Goal: Contribute content: Contribute content

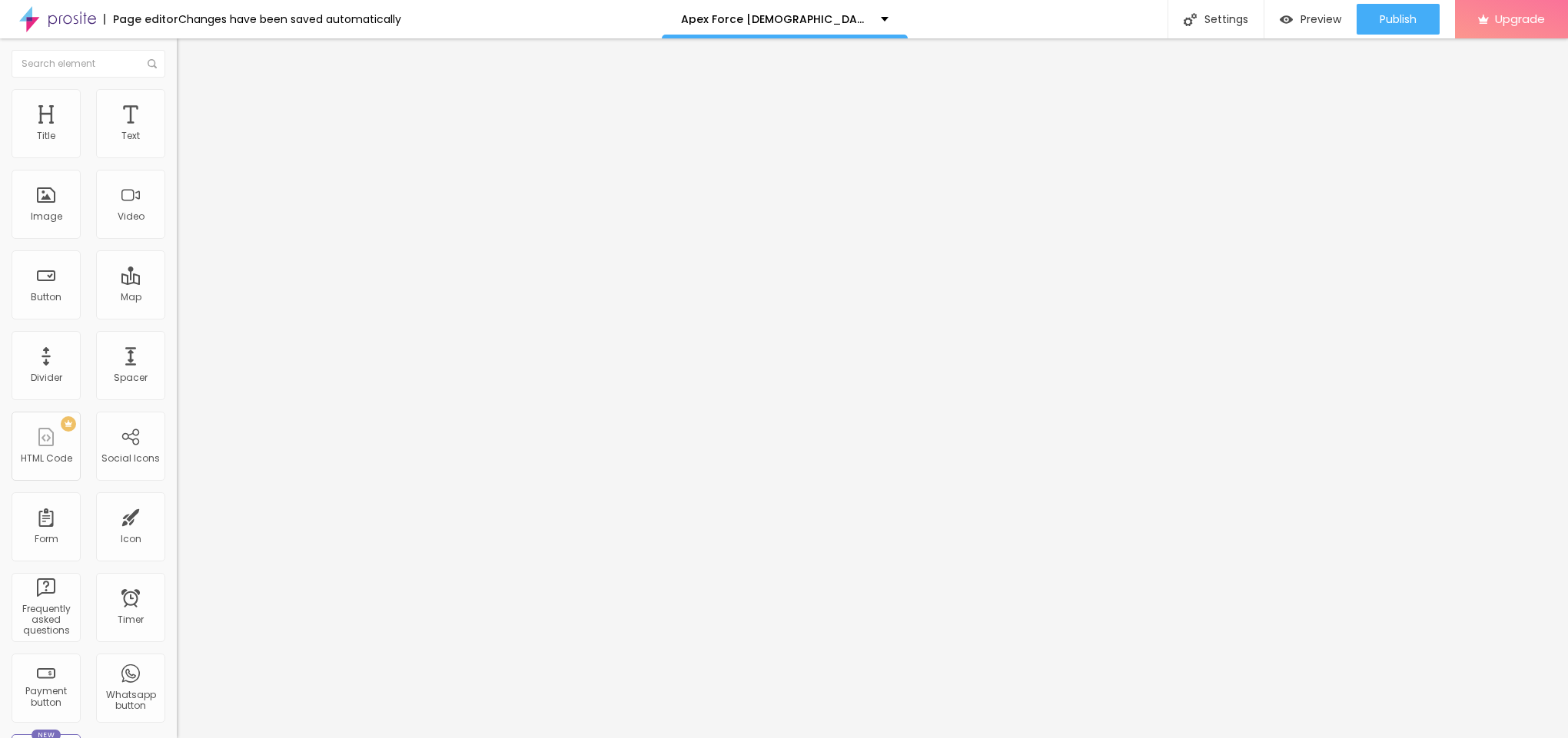
click at [176, 132] on span "Add image" at bounding box center [207, 125] width 63 height 13
click at [259, 132] on span at bounding box center [263, 125] width 9 height 13
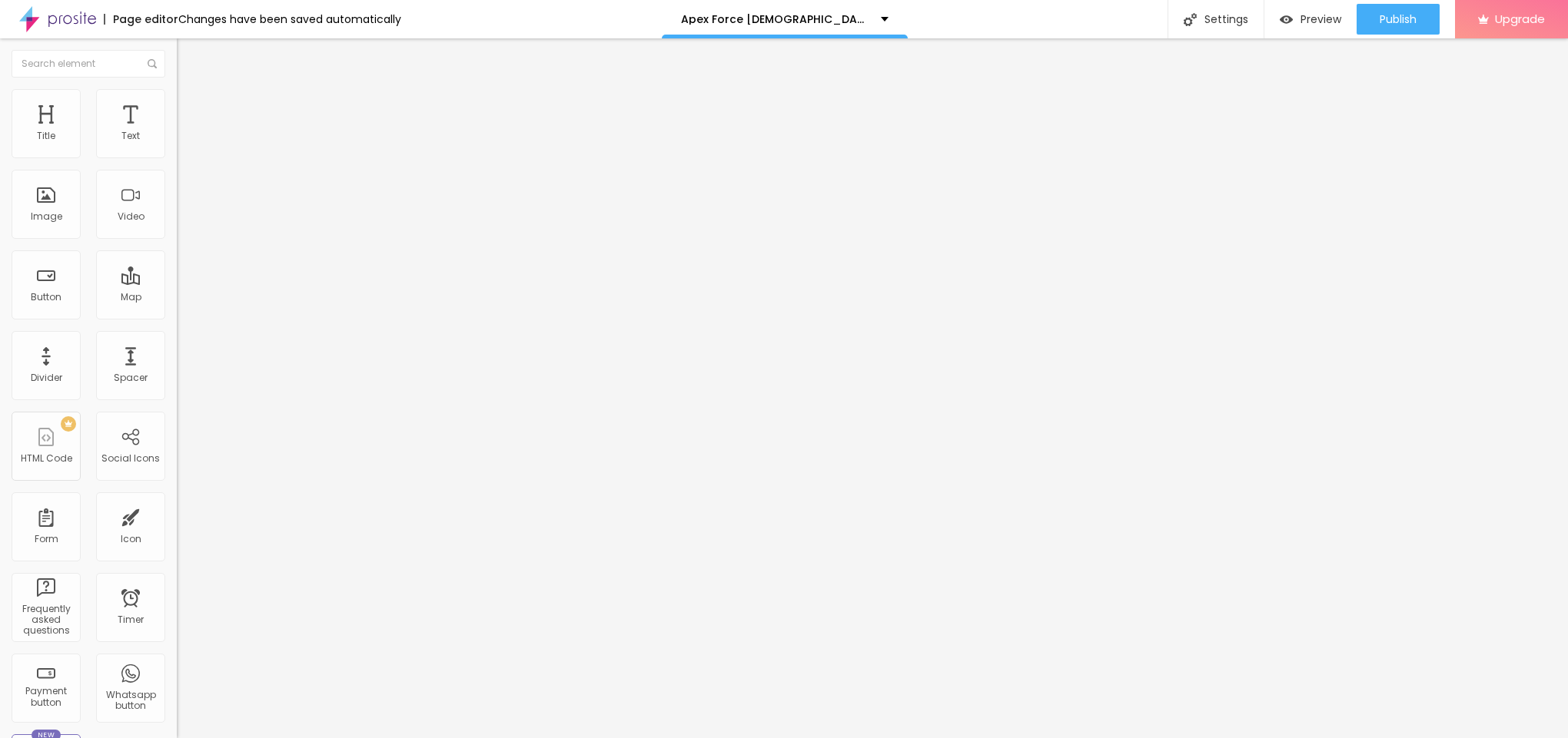
click at [176, 130] on div "Add image" at bounding box center [264, 125] width 176 height 11
click at [176, 132] on span "Add image" at bounding box center [207, 125] width 63 height 13
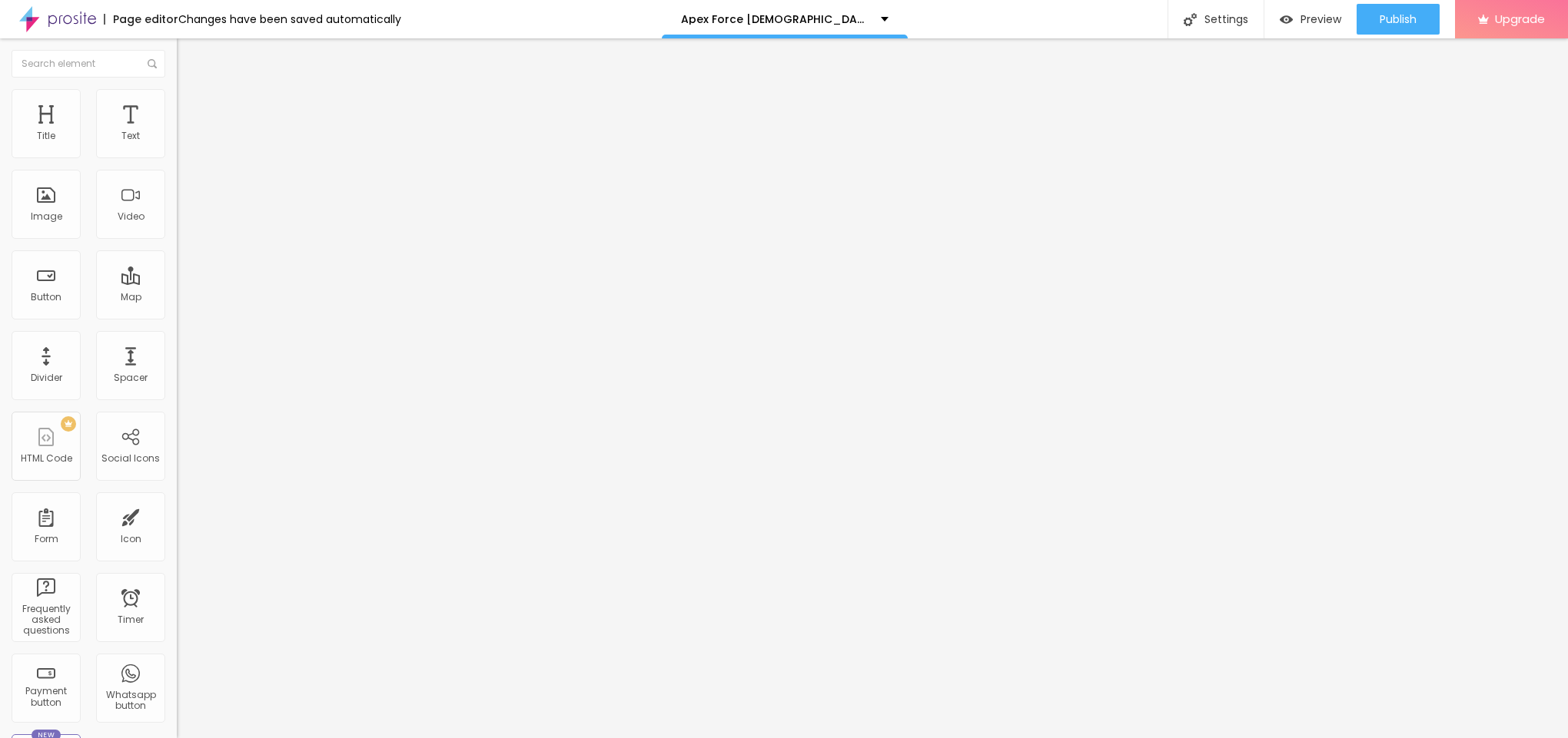
click at [176, 100] on li "Style" at bounding box center [264, 97] width 176 height 15
type input "95"
type input "90"
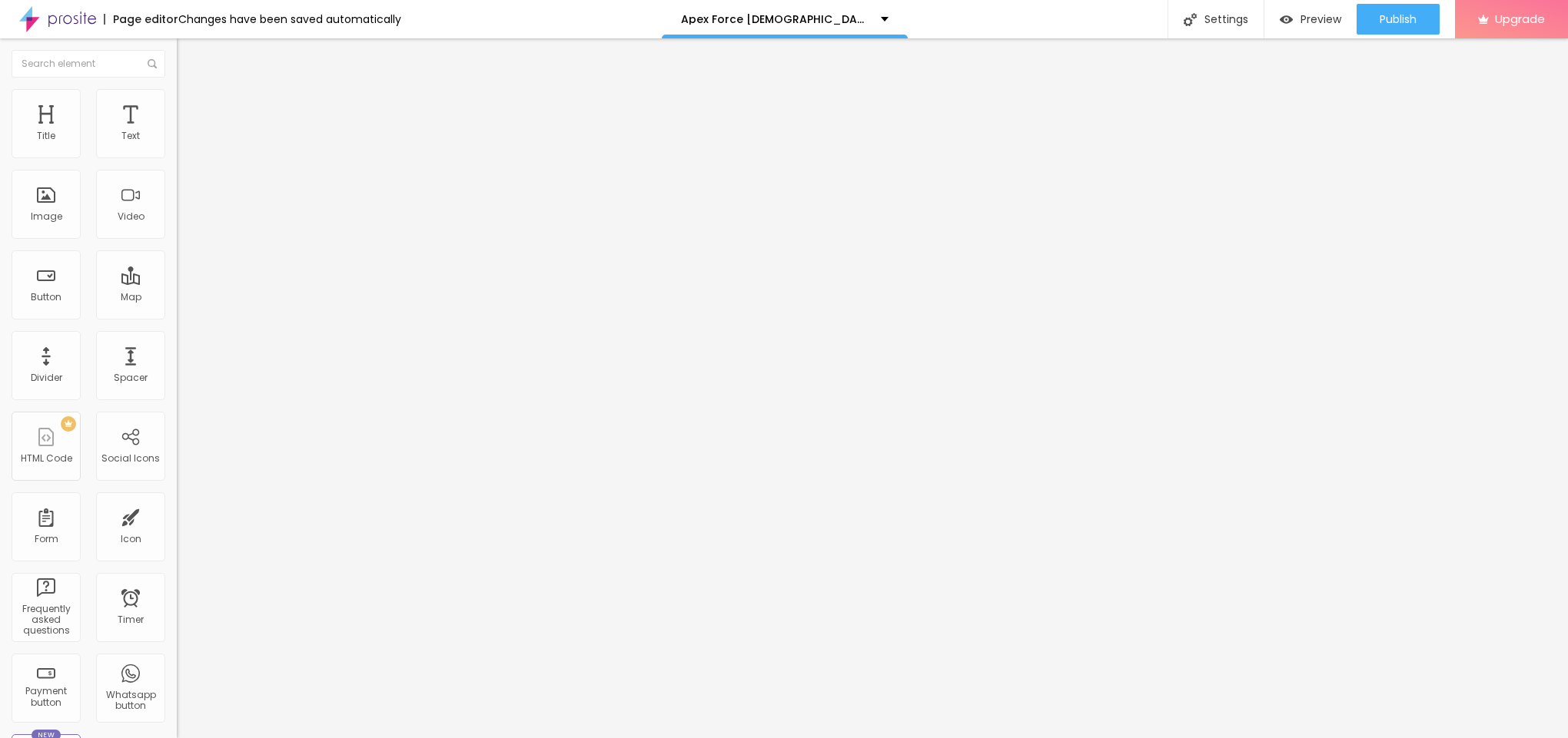
type input "85"
type input "80"
type input "75"
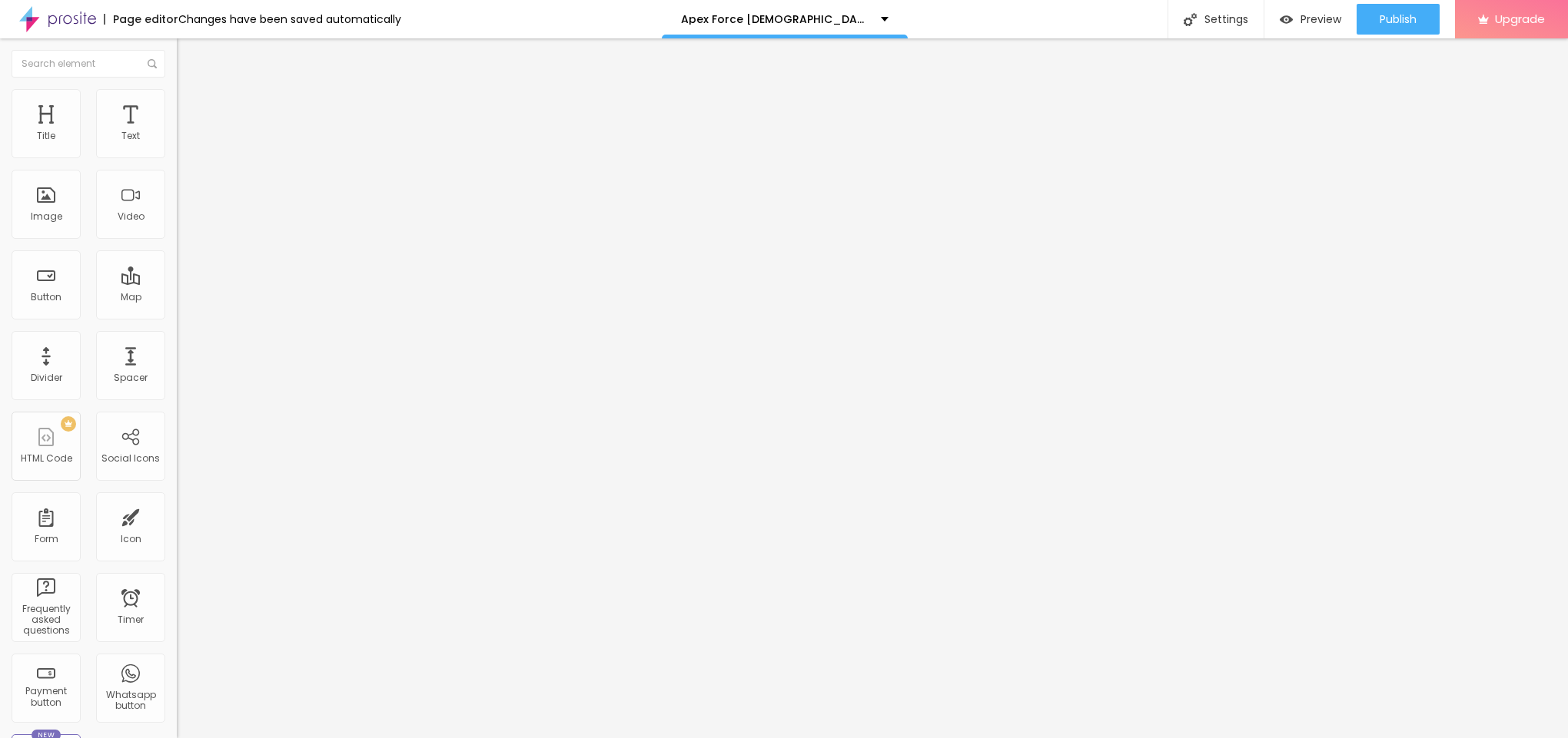
type input "75"
type input "70"
type input "65"
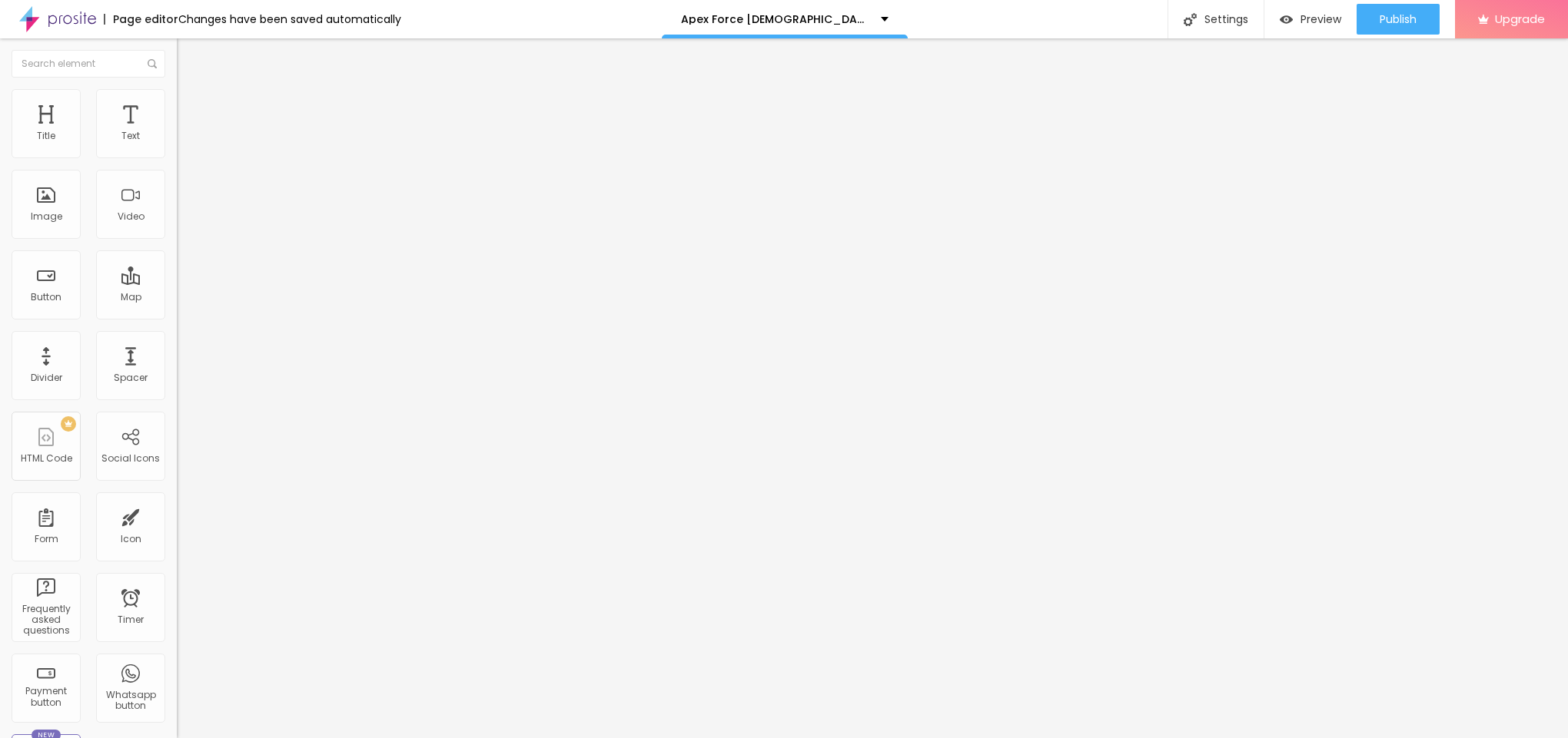
type input "60"
type input "55"
type input "50"
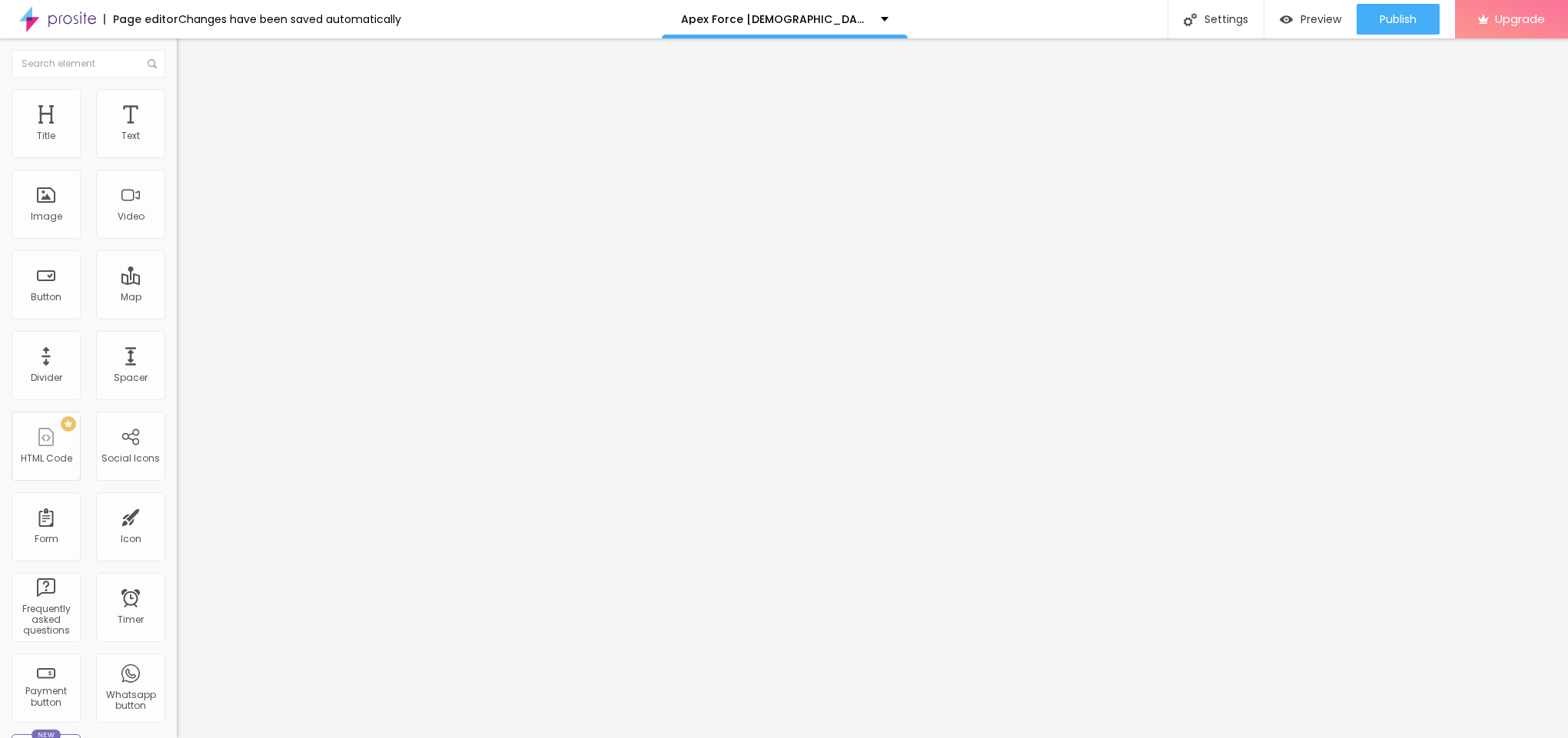
drag, startPoint x: 162, startPoint y: 165, endPoint x: 82, endPoint y: 159, distance: 80.2
type input "50"
click at [176, 158] on input "range" at bounding box center [226, 151] width 99 height 12
type input "55"
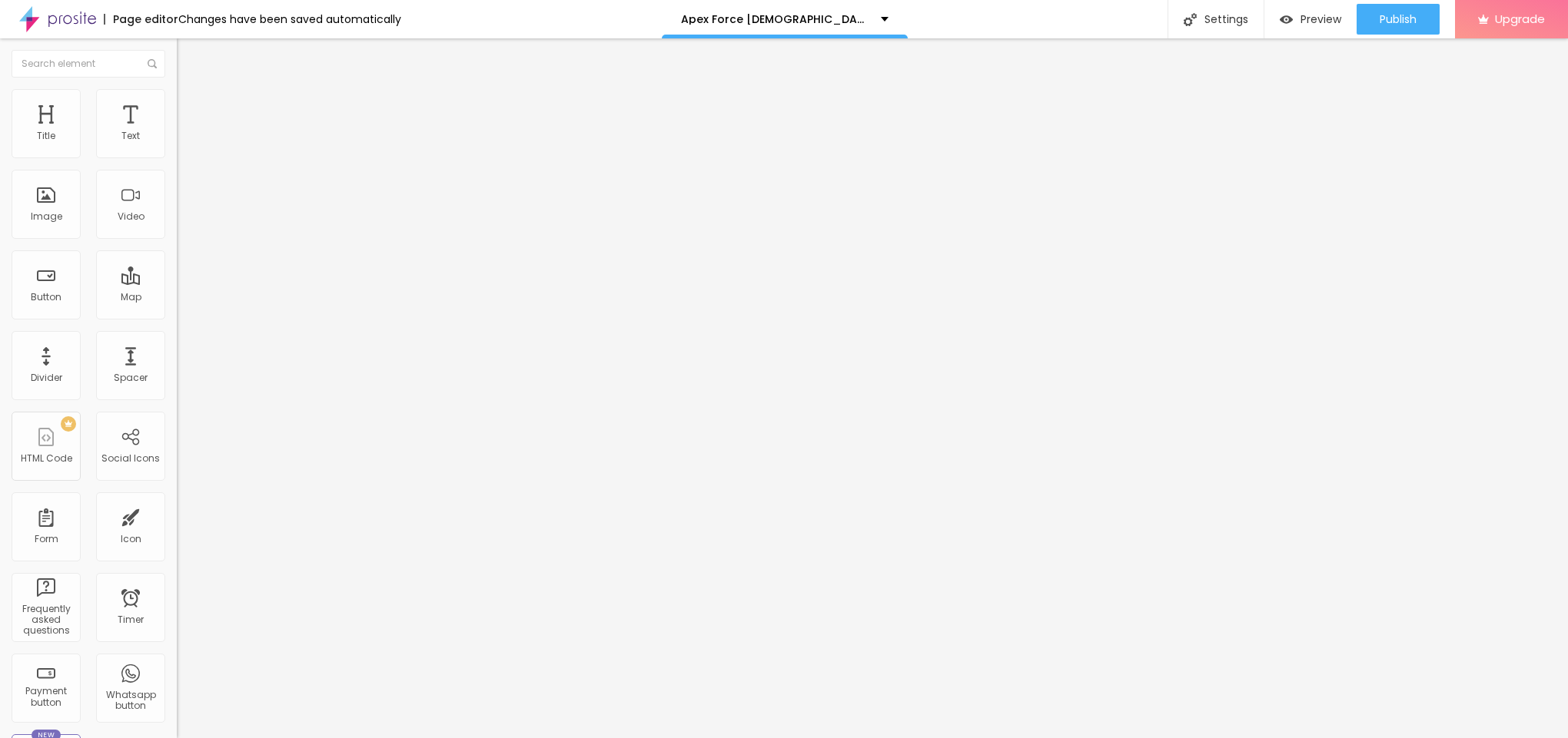
type input "55"
type input "60"
drag, startPoint x: 81, startPoint y: 165, endPoint x: 93, endPoint y: 171, distance: 13.4
type input "60"
click at [176, 158] on input "range" at bounding box center [226, 151] width 99 height 12
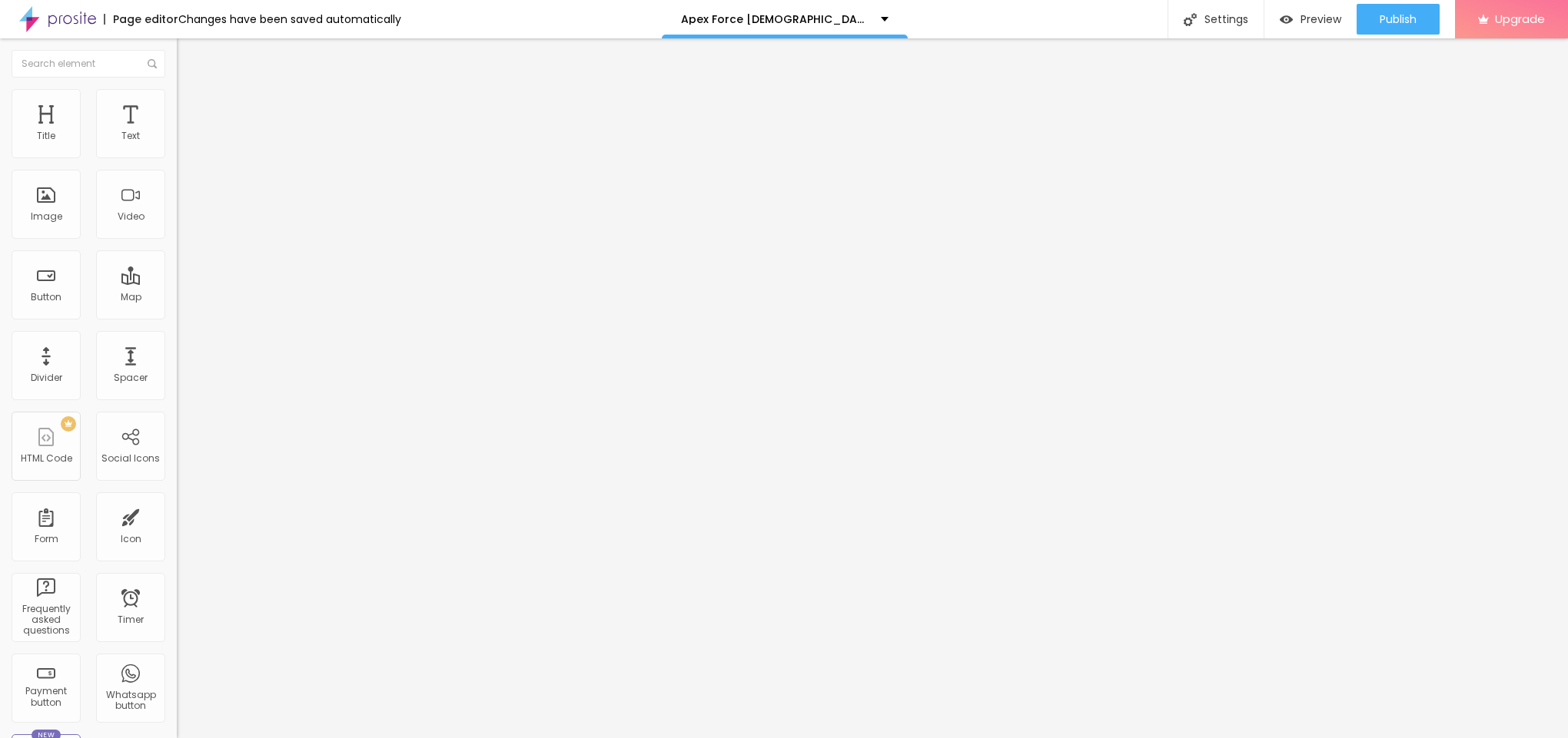
click at [176, 89] on li "Content" at bounding box center [264, 81] width 176 height 15
click at [176, 155] on input "text" at bounding box center [269, 147] width 184 height 15
paste input "Apex Force [DEMOGRAPHIC_DATA][MEDICAL_DATA]"
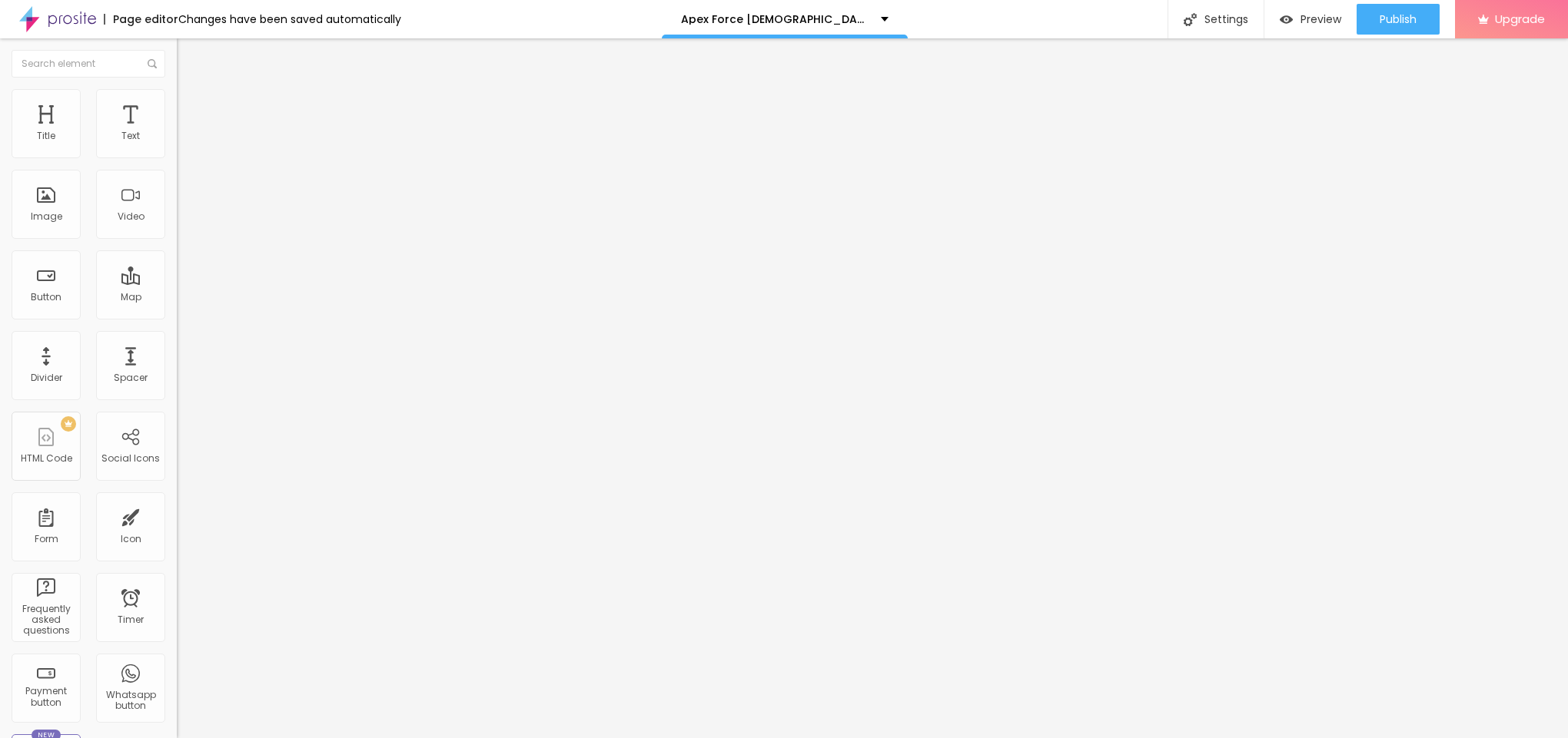
type input "Apex Force [DEMOGRAPHIC_DATA][MEDICAL_DATA]"
drag, startPoint x: 96, startPoint y: 418, endPoint x: 0, endPoint y: 401, distance: 97.5
click at [176, 351] on div "Change image Image description (Alt) Apex Force [DEMOGRAPHIC_DATA][MEDICAL_DATA…" at bounding box center [264, 235] width 176 height 231
paste input "[URL][DOMAIN_NAME]"
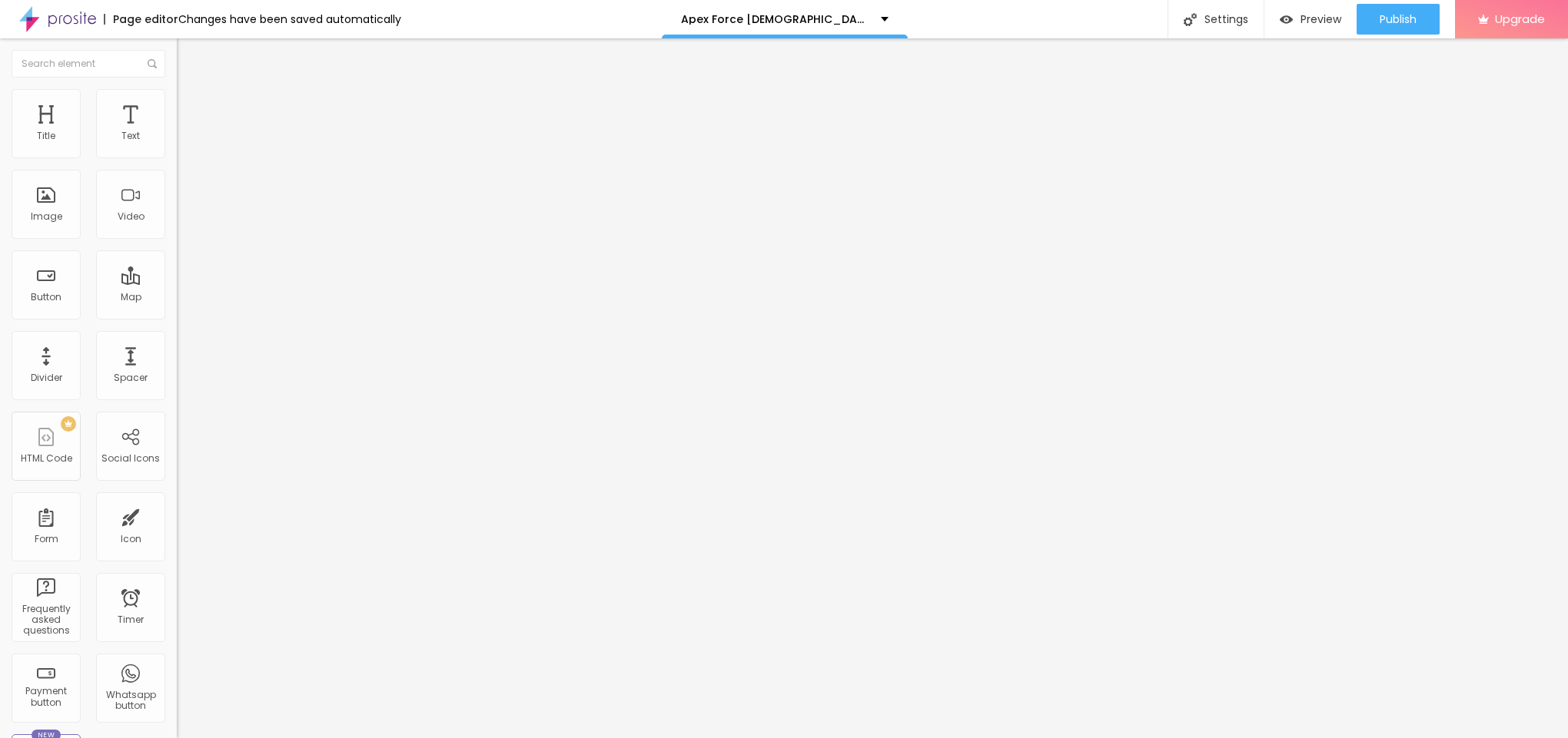
scroll to position [0, 132]
type input "[URL][DOMAIN_NAME]"
click at [176, 100] on li "Style" at bounding box center [264, 97] width 176 height 15
type input "65"
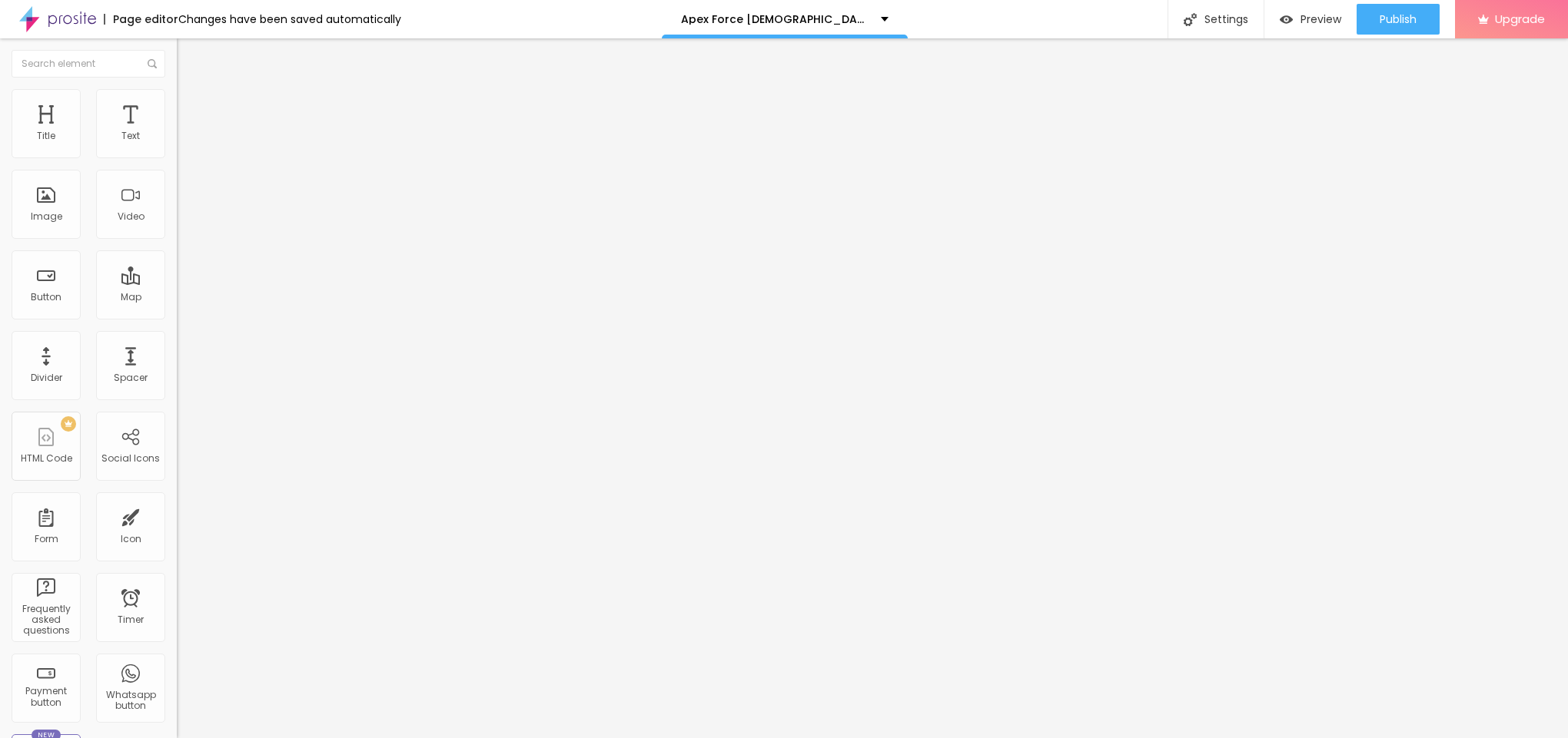
type input "65"
type input "70"
type input "65"
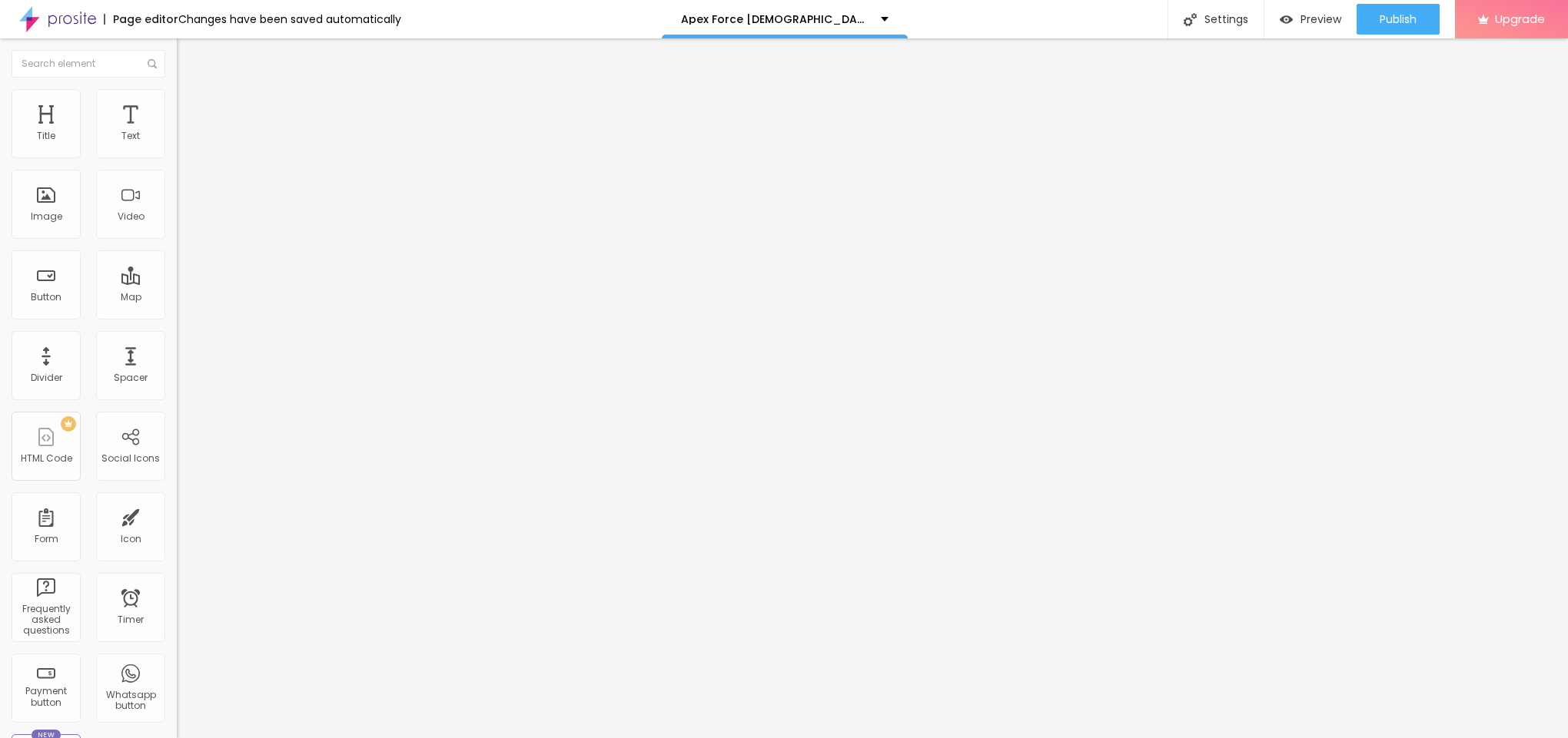
type input "60"
type input "55"
type input "50"
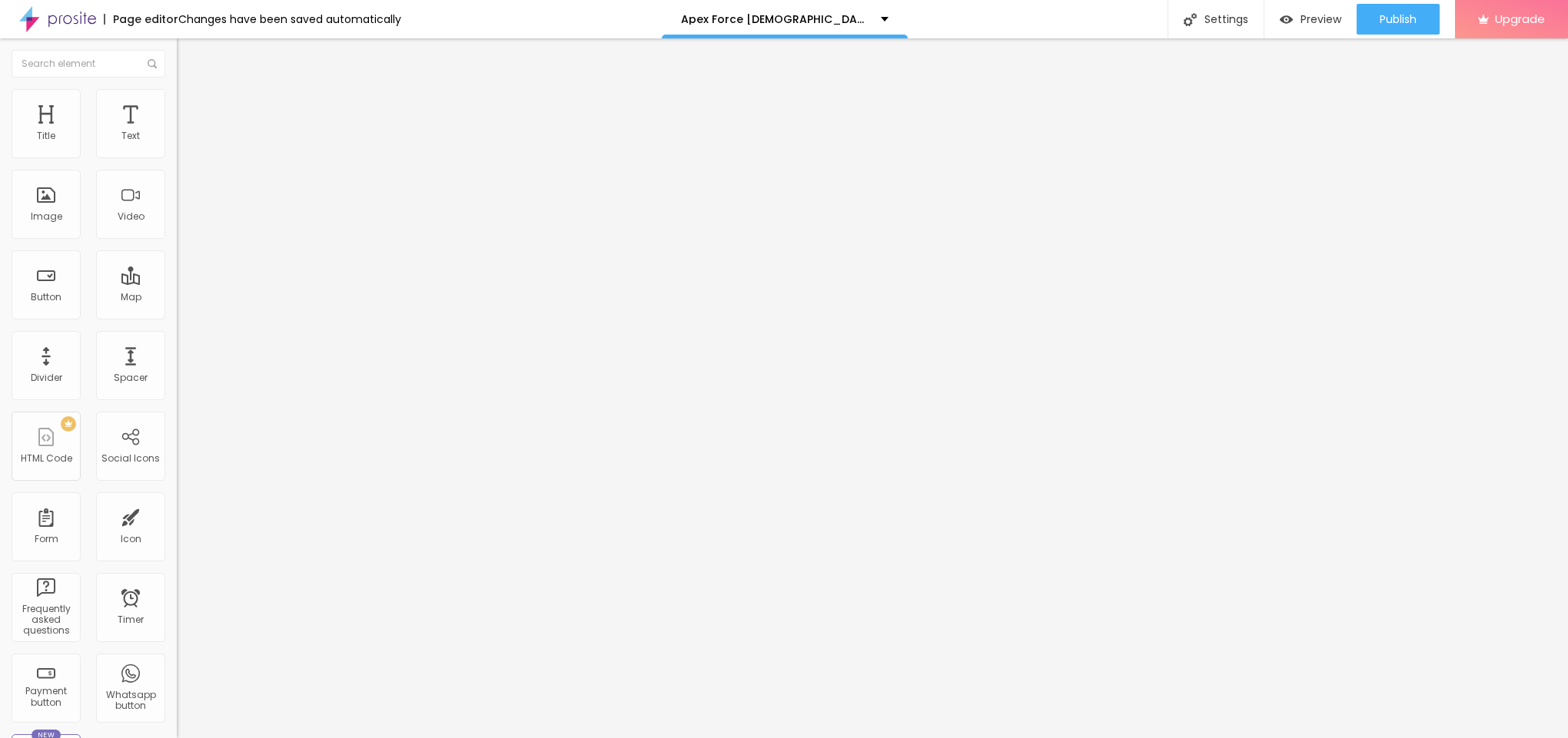
drag, startPoint x: 101, startPoint y: 167, endPoint x: 83, endPoint y: 169, distance: 18.1
type input "50"
click at [176, 158] on input "range" at bounding box center [226, 151] width 99 height 12
drag, startPoint x: 70, startPoint y: 164, endPoint x: 9, endPoint y: 194, distance: 68.0
click at [176, 194] on div "Text Click me Align Size Default Small Default Big Link URL https:// Open in ne…" at bounding box center [264, 231] width 176 height 223
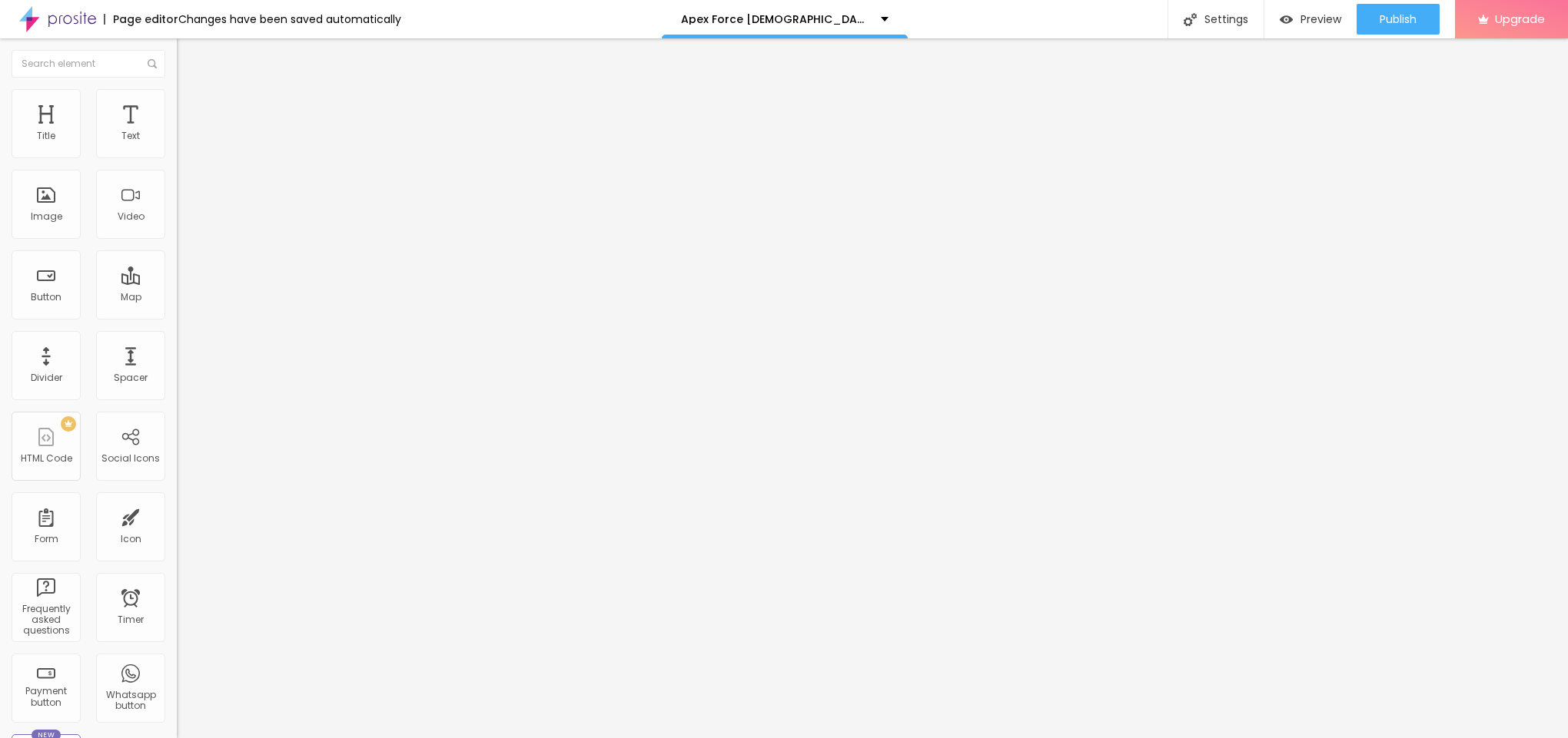
paste input "😍👇SHOP NOW😍👇"
type input "😍👇SHOP NOW😍👇"
drag, startPoint x: 69, startPoint y: 322, endPoint x: 0, endPoint y: 315, distance: 69.4
click at [176, 315] on div "Text 😍👇SHOP NOW😍👇 Align Size Default Small Default Big Link URL https:// Open i…" at bounding box center [264, 231] width 176 height 223
paste input "[URL][DOMAIN_NAME][DEMOGRAPHIC_DATA][MEDICAL_DATA]"
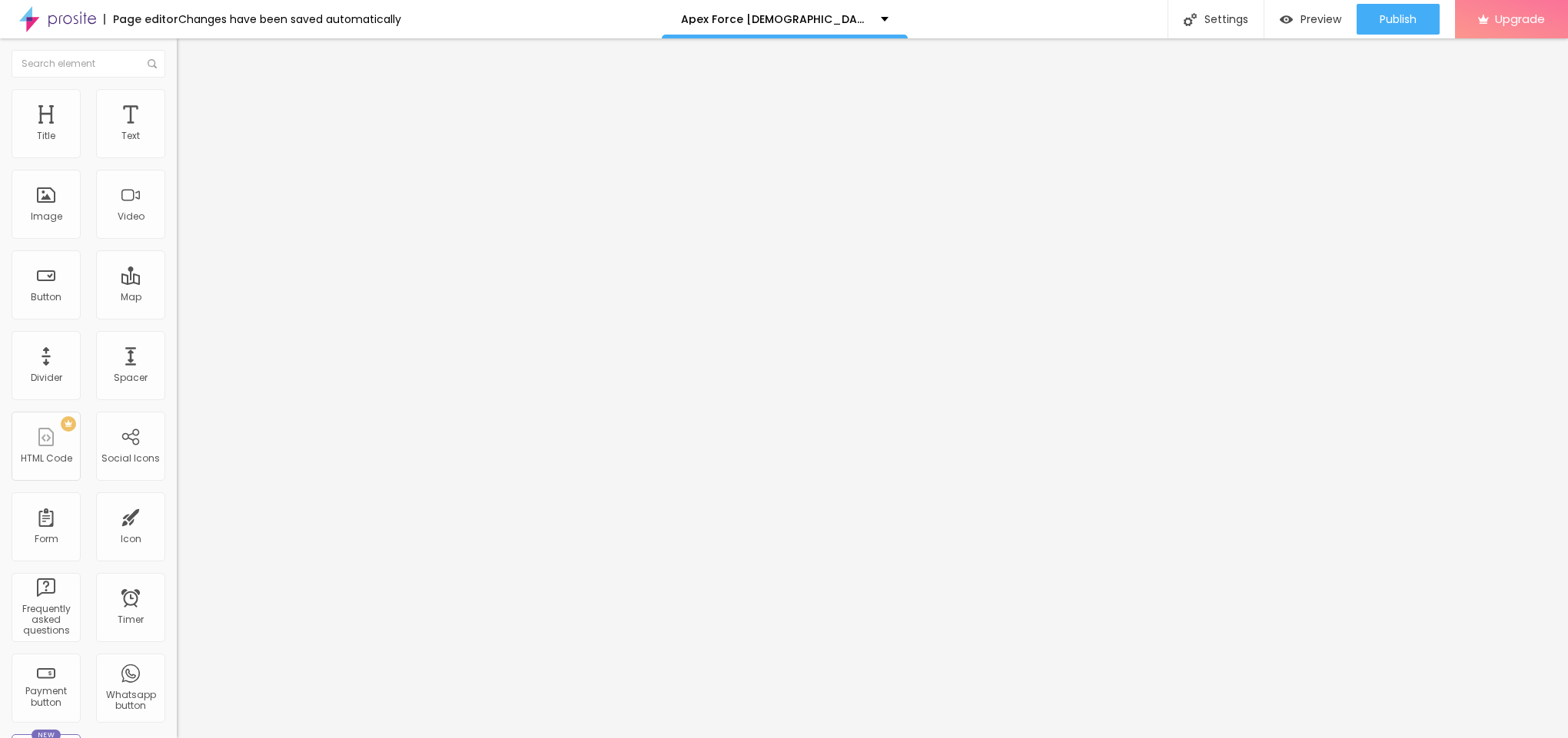
scroll to position [0, 160]
type input "[URL][DOMAIN_NAME][DEMOGRAPHIC_DATA][MEDICAL_DATA]"
click at [176, 40] on button "Edit Button" at bounding box center [264, 56] width 176 height 35
click at [176, 148] on button "button" at bounding box center [187, 139] width 21 height 16
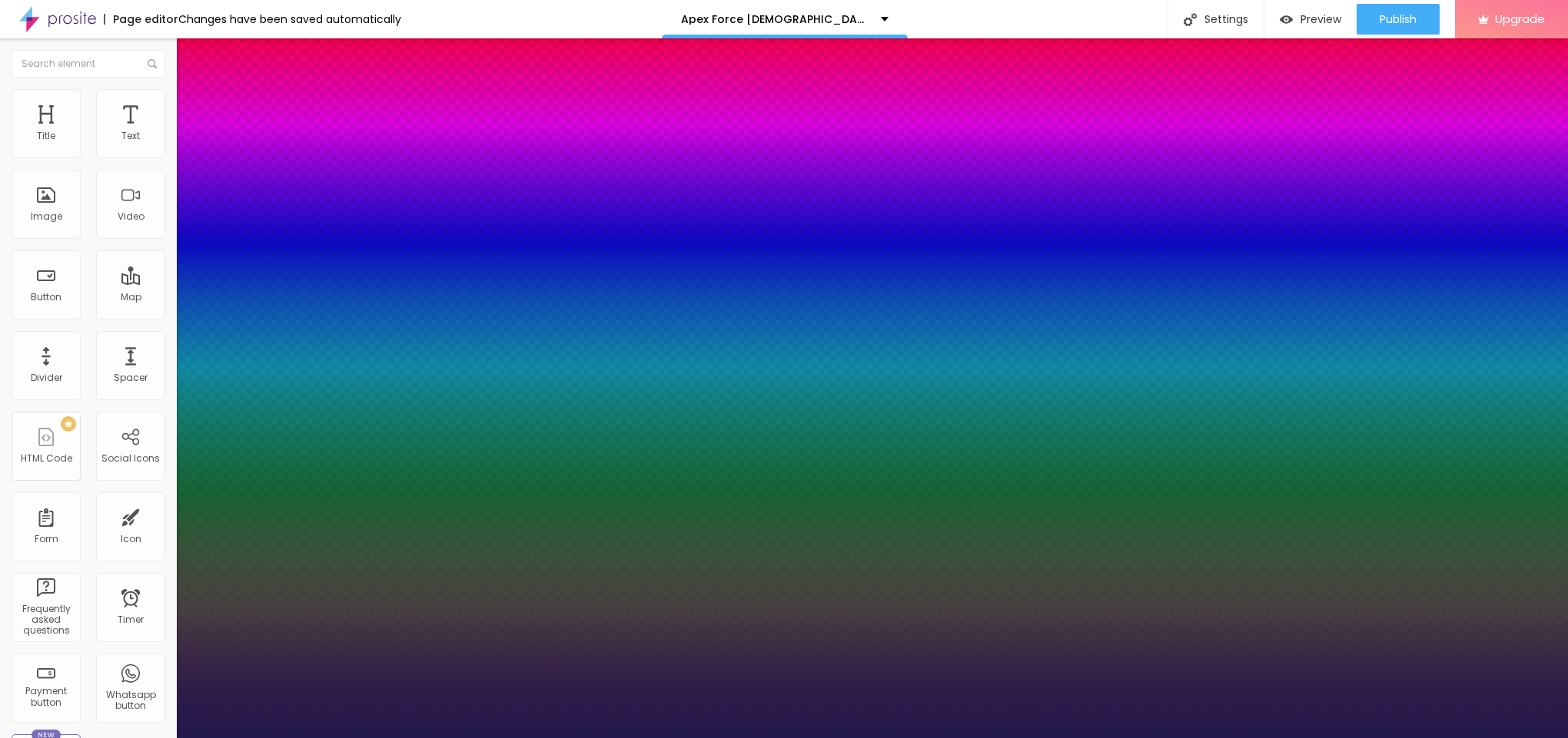
type input "1"
type input "13"
type input "1"
type input "14"
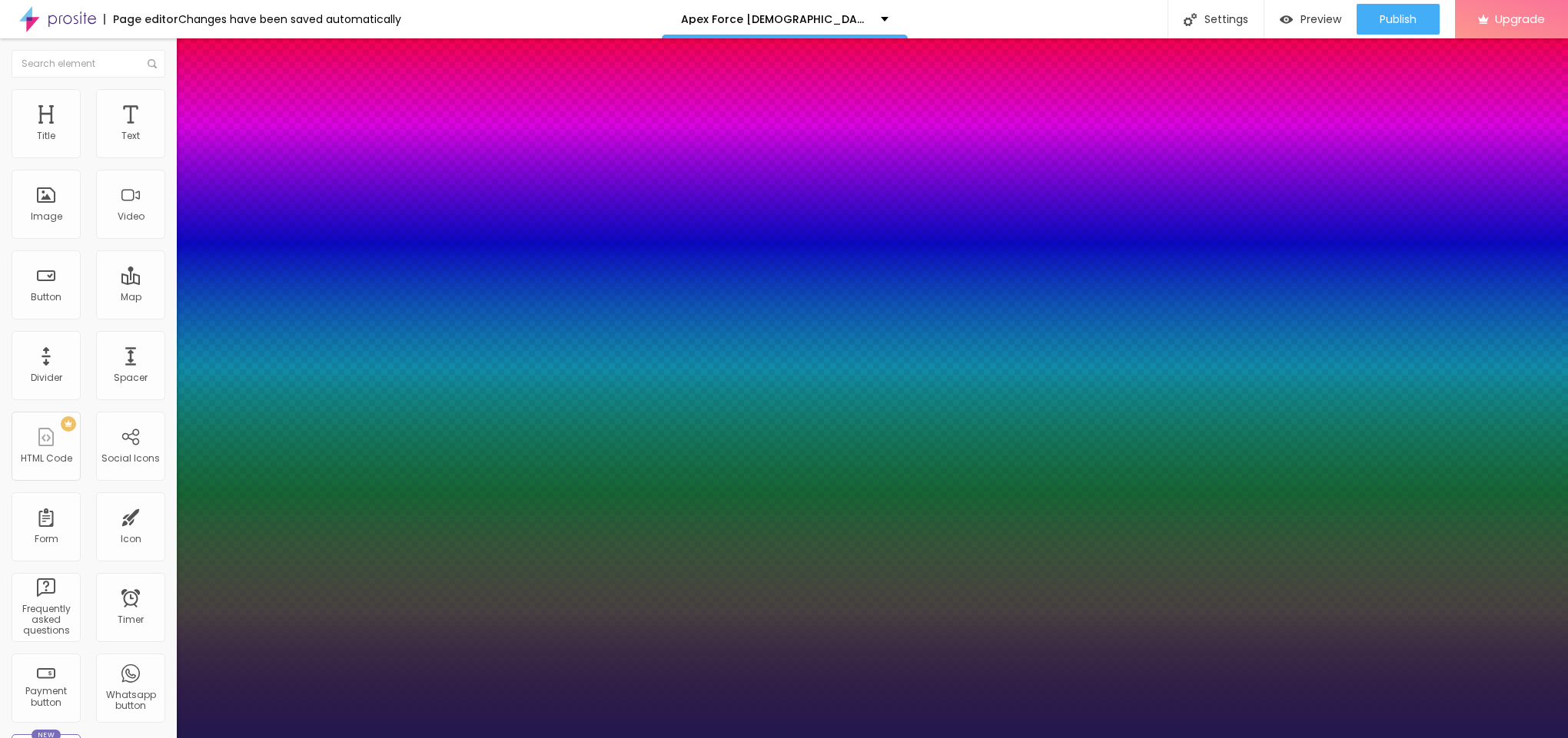
type input "14"
type input "1"
type input "15"
type input "1"
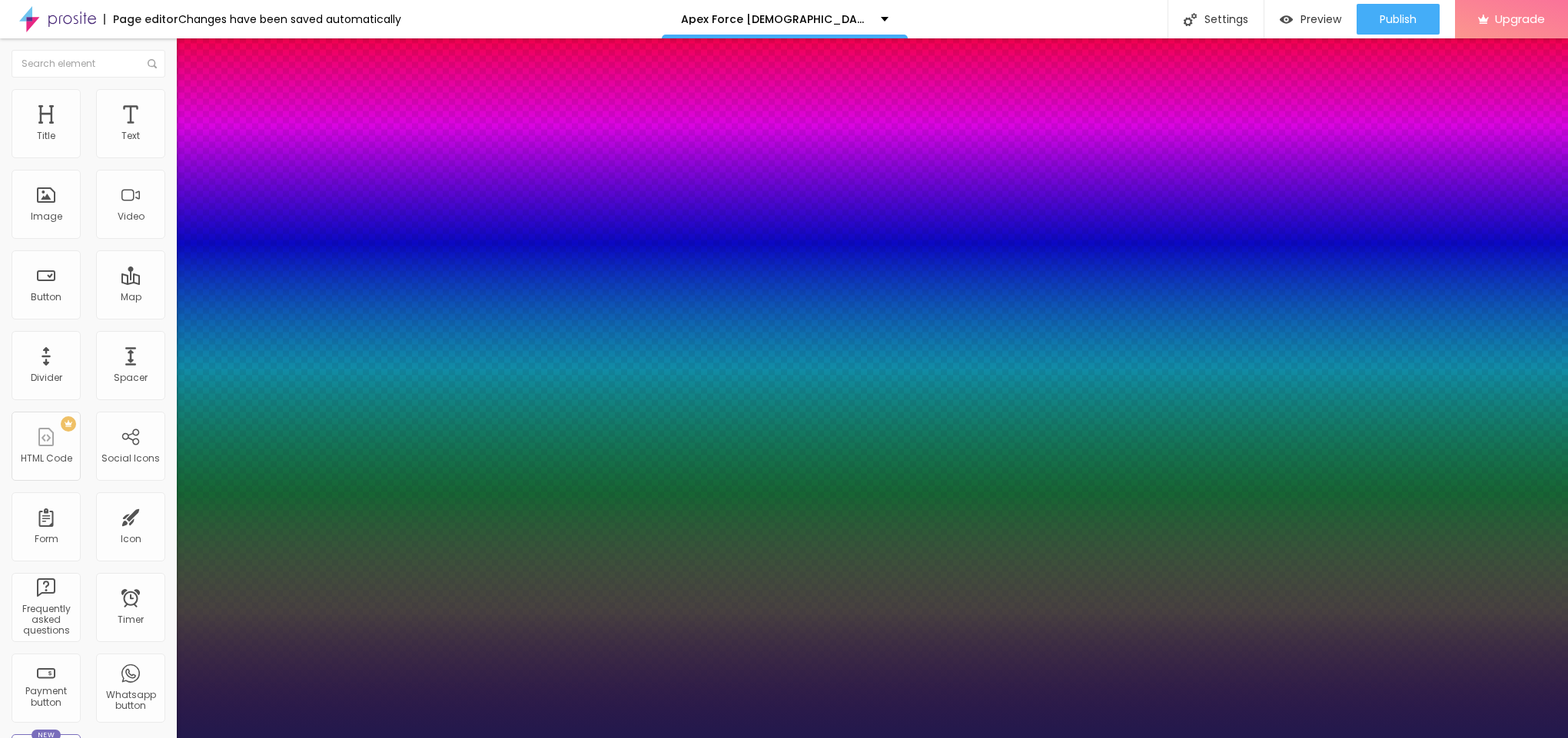
type input "17"
type input "1"
type input "19"
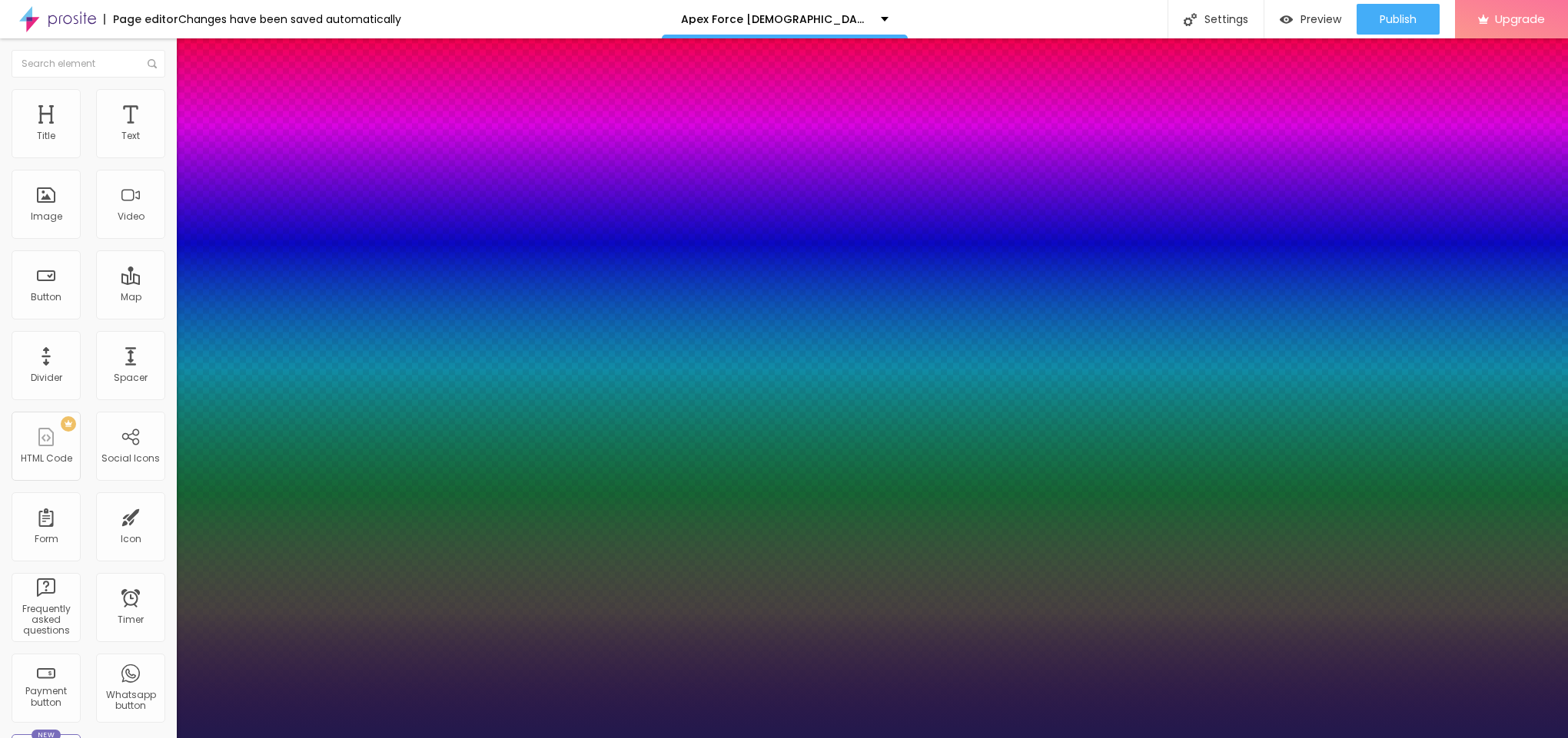
type input "1"
type input "20"
type input "1"
type input "21"
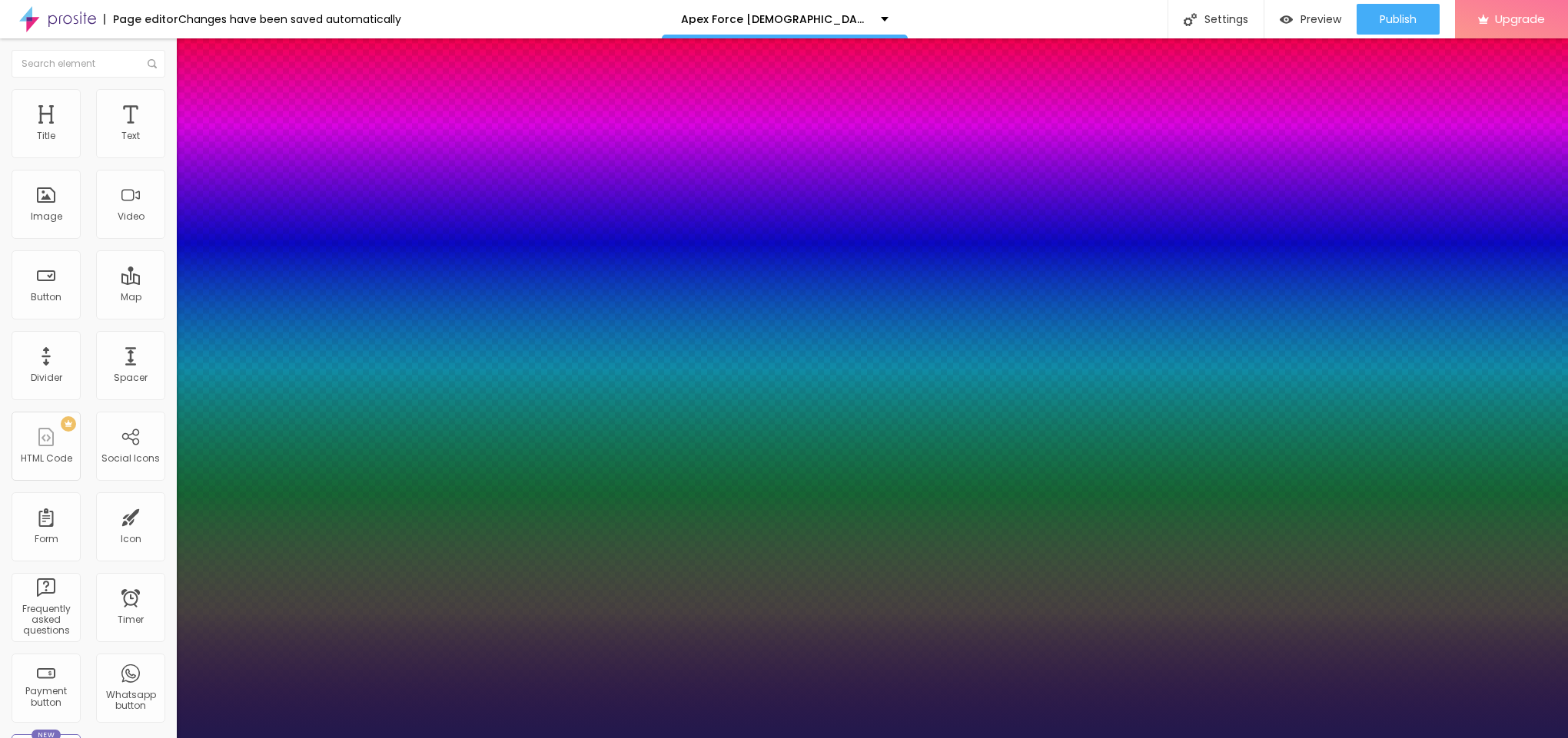
type input "21"
type input "1"
type input "23"
type input "1"
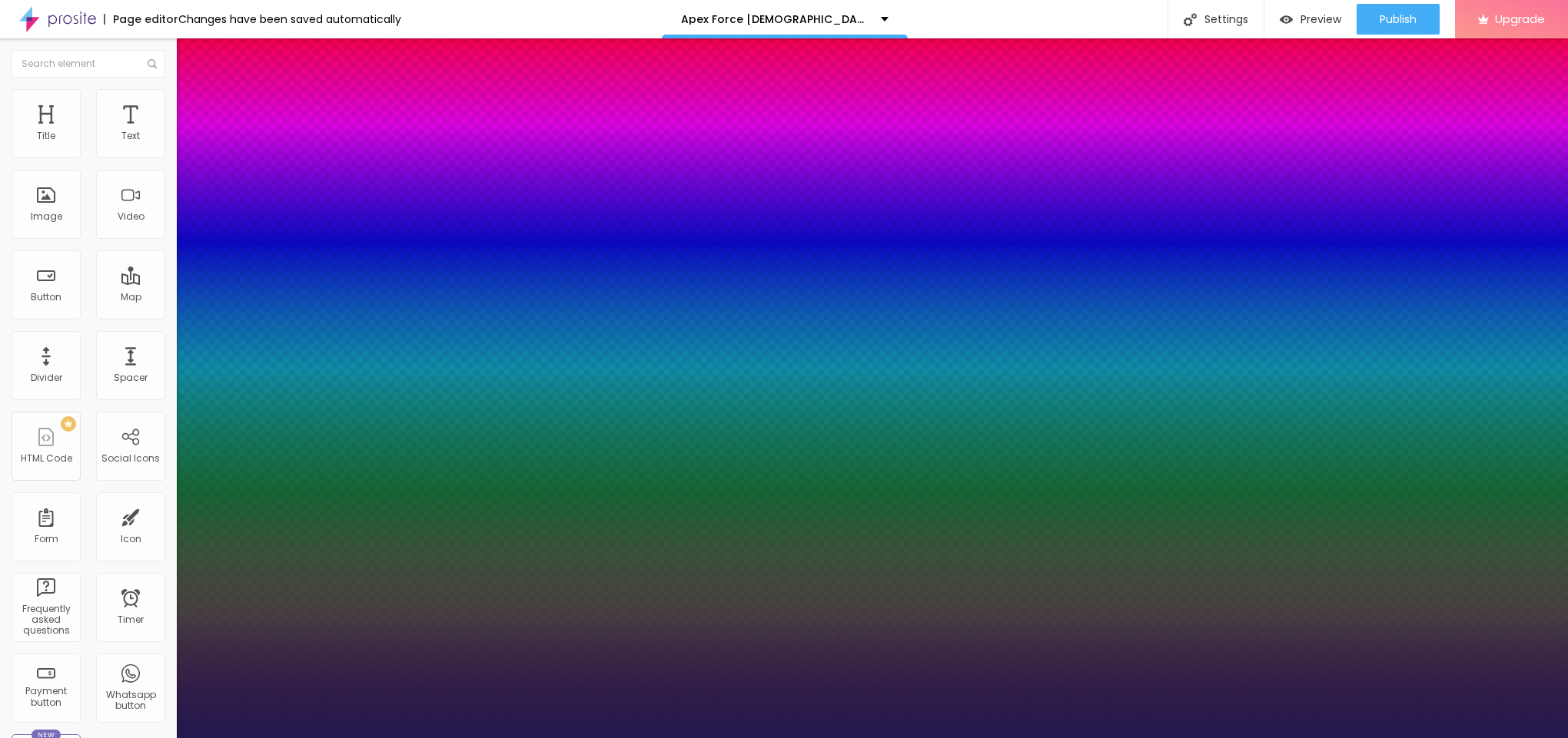
type input "22"
type input "1"
type input "21"
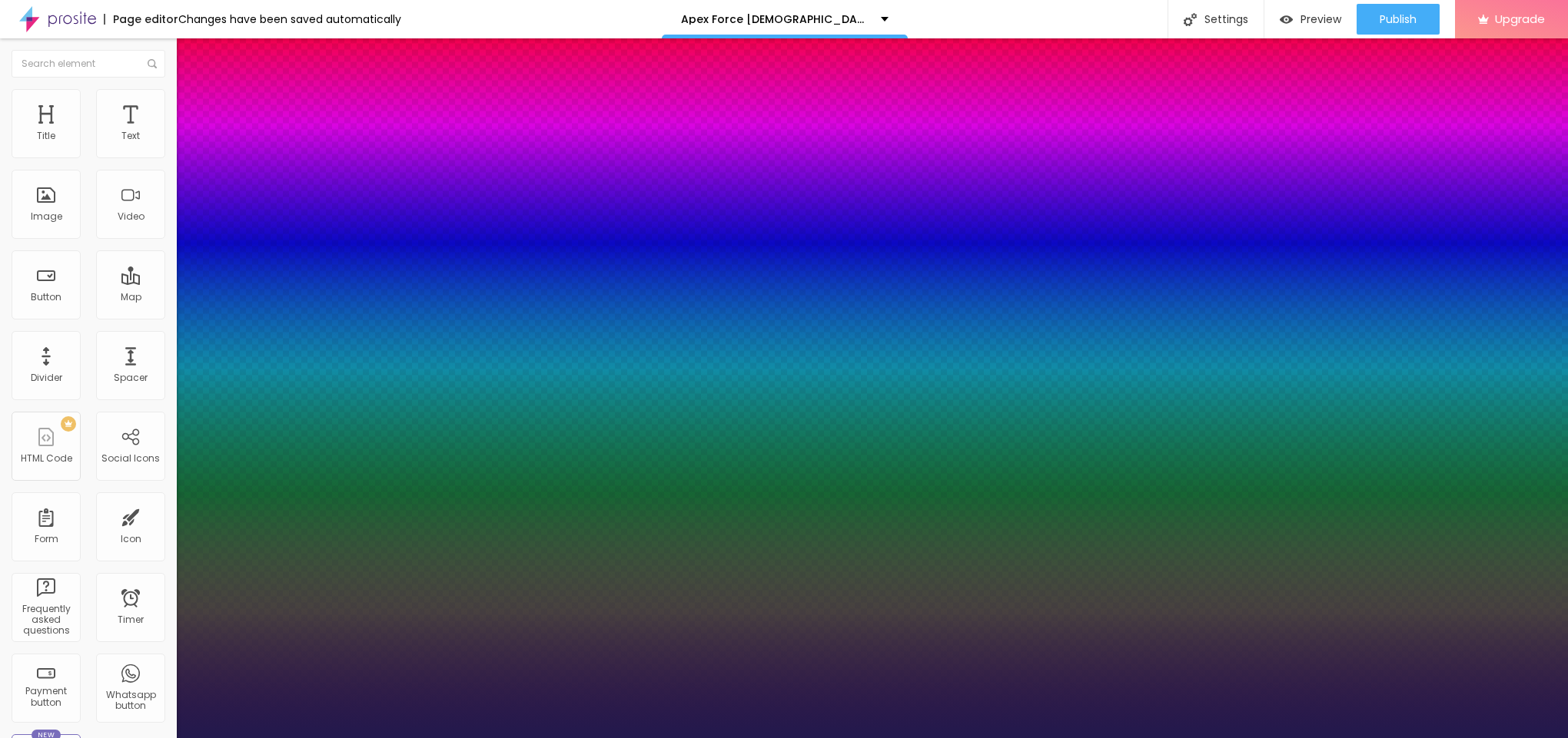
type input "1"
type input "22"
type input "1"
type input "23"
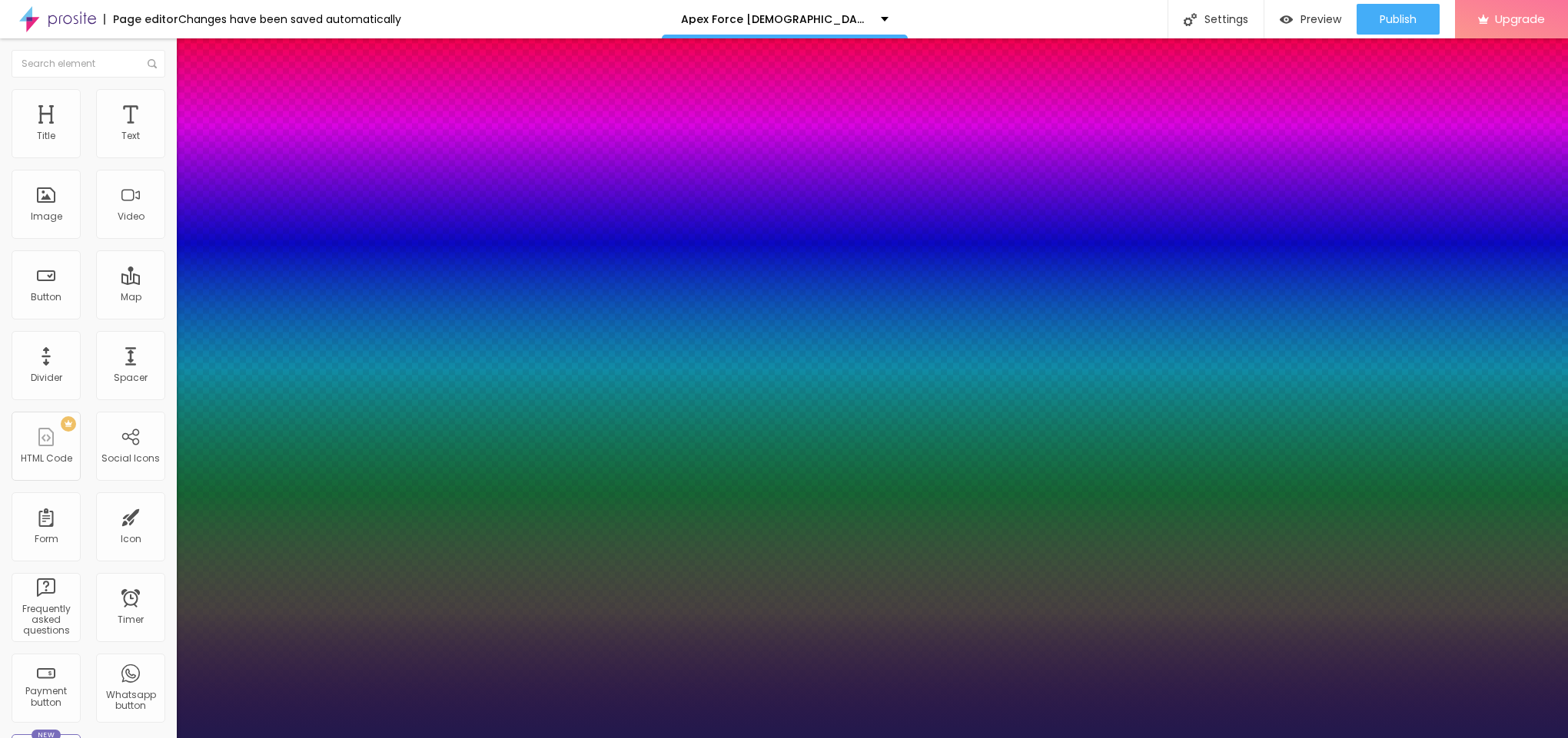
type input "23"
type input "1"
type input "22"
type input "1"
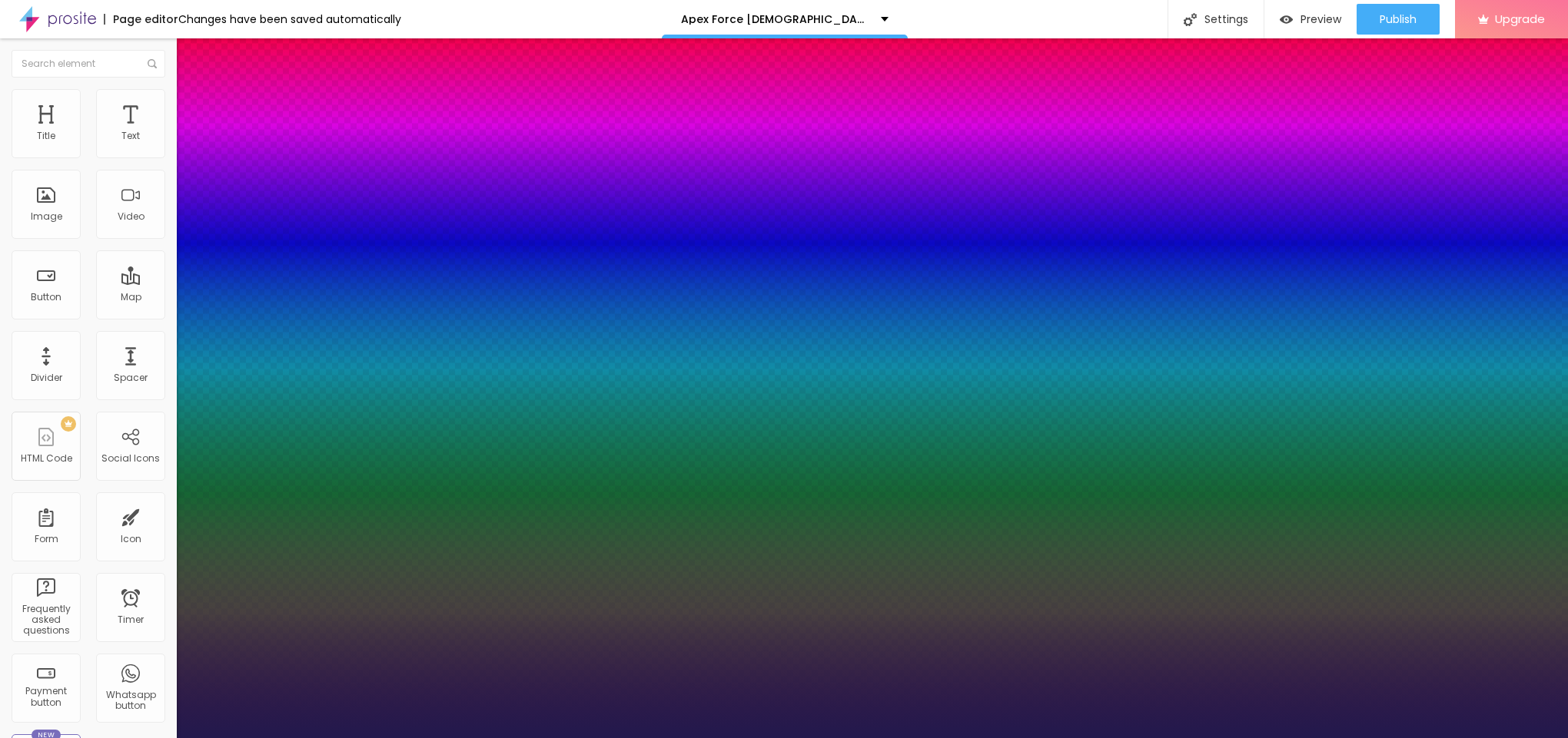
drag, startPoint x: 206, startPoint y: 258, endPoint x: 215, endPoint y: 261, distance: 9.5
type input "22"
click at [618, 738] on div at bounding box center [784, 738] width 1568 height 0
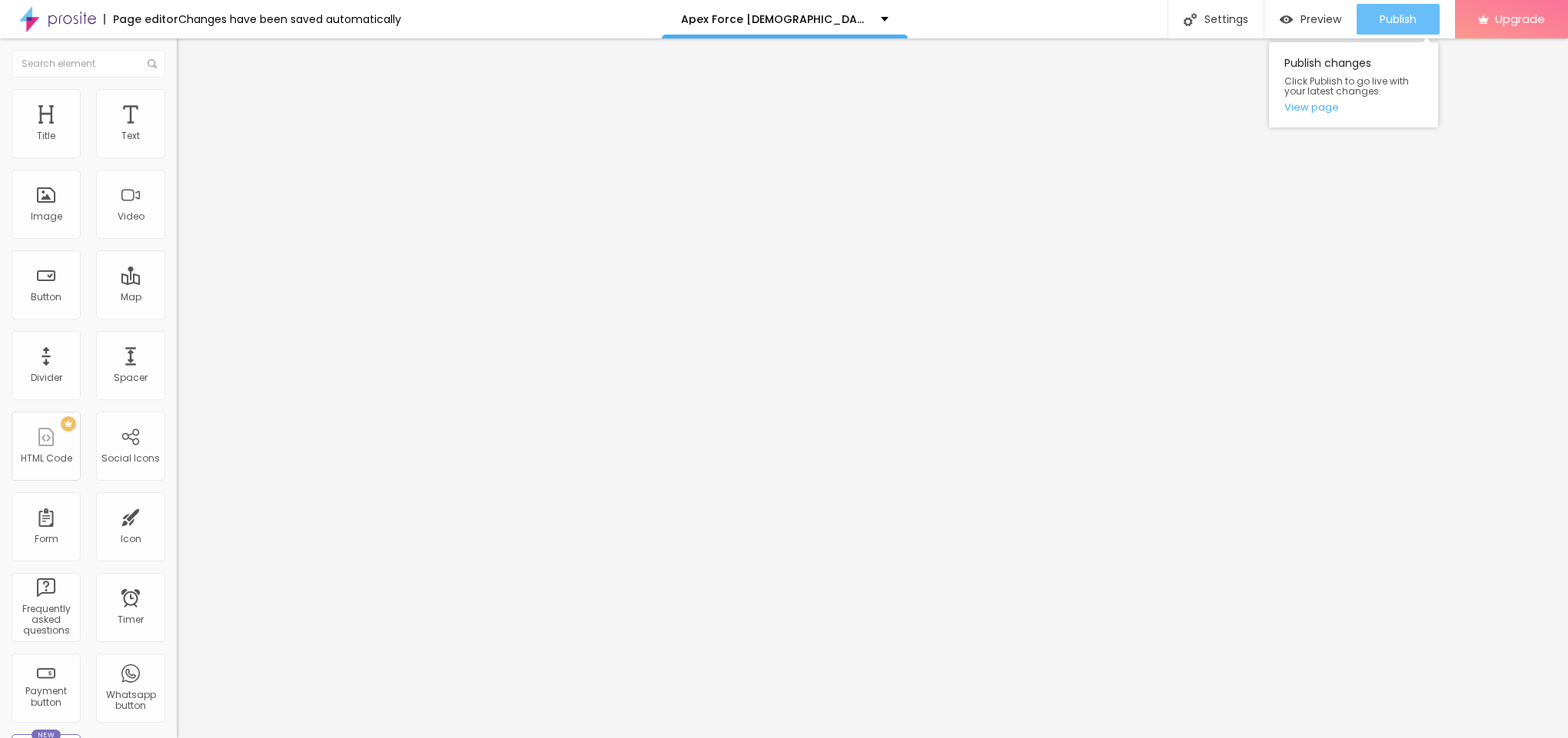
click at [1382, 28] on div "Publish" at bounding box center [1399, 19] width 37 height 31
click at [1319, 107] on link "View page" at bounding box center [1353, 106] width 138 height 10
